Goal: Find specific page/section: Find specific page/section

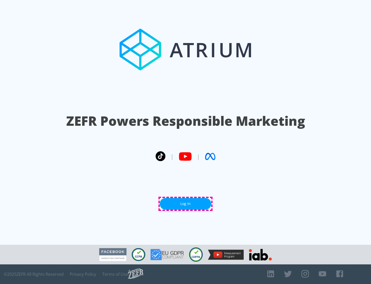
click at [186, 203] on link "Log In" at bounding box center [186, 204] width 52 height 12
